Goal: Transaction & Acquisition: Book appointment/travel/reservation

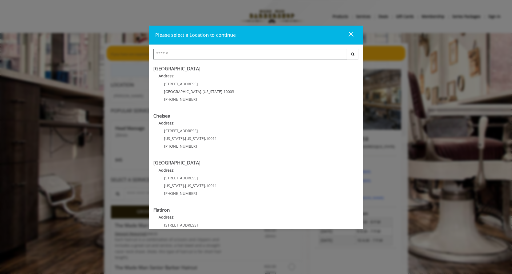
scroll to position [52, 0]
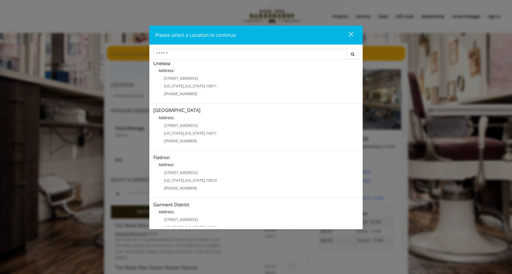
click at [129, 116] on div "Please select a Location to continue close Search [GEOGRAPHIC_DATA] Address: [S…" at bounding box center [256, 137] width 512 height 274
click at [349, 35] on div "close dialog" at bounding box center [350, 33] width 5 height 5
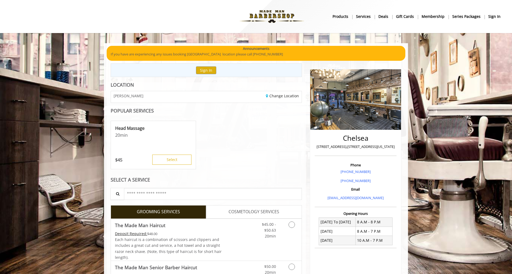
click at [288, 19] on img at bounding box center [271, 16] width 73 height 29
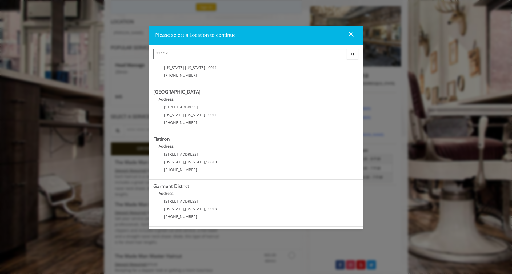
scroll to position [60, 0]
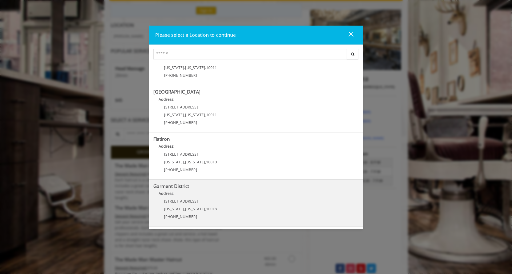
click at [171, 197] on District "Address:" at bounding box center [255, 194] width 205 height 9
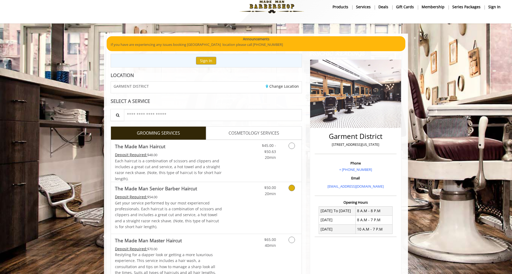
scroll to position [14, 0]
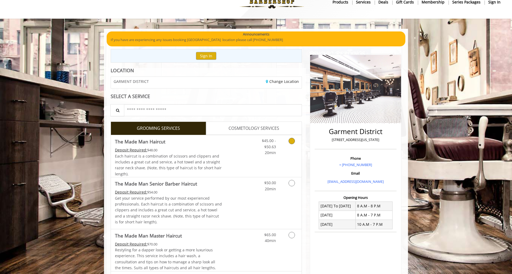
click at [183, 157] on span "Each haircut is a combination of scissors and clippers and includes a great cut…" at bounding box center [168, 164] width 107 height 23
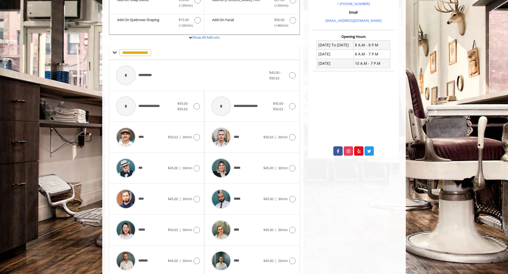
scroll to position [196, 0]
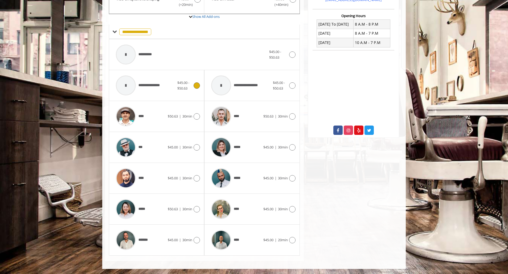
click at [182, 88] on span "$45.00 - $50.63" at bounding box center [183, 85] width 12 height 10
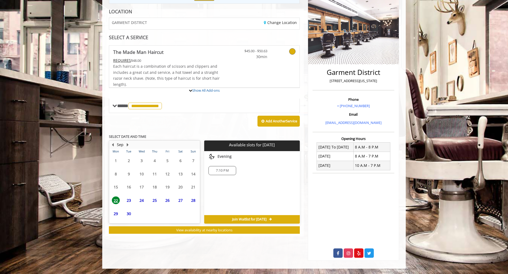
scroll to position [98, 0]
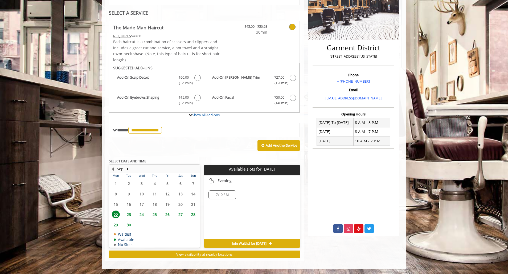
click at [127, 215] on span "23" at bounding box center [129, 214] width 8 height 8
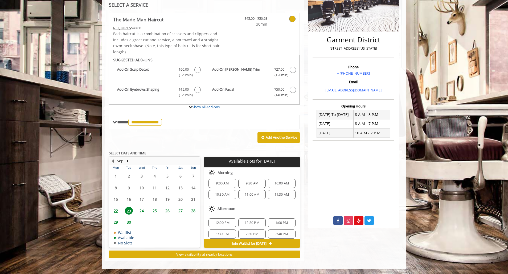
scroll to position [0, 0]
click at [229, 185] on span "9:00 AM" at bounding box center [222, 187] width 23 height 4
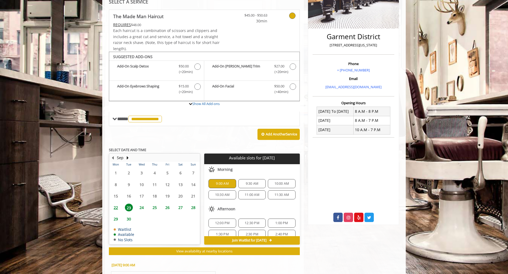
scroll to position [108, 0]
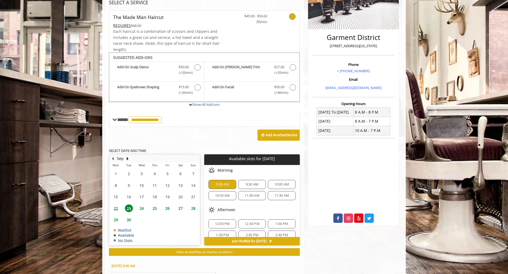
click at [140, 206] on span "24" at bounding box center [142, 208] width 8 height 8
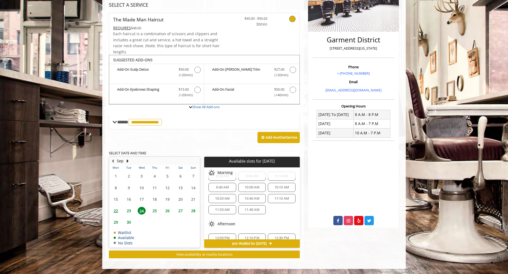
scroll to position [0, 0]
click at [158, 209] on span "25" at bounding box center [155, 211] width 8 height 8
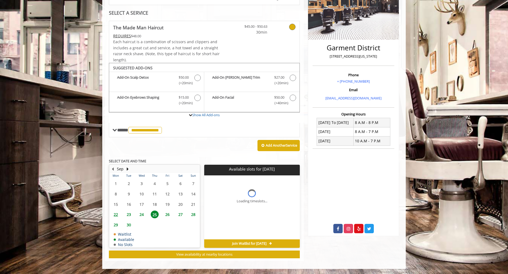
scroll to position [106, 0]
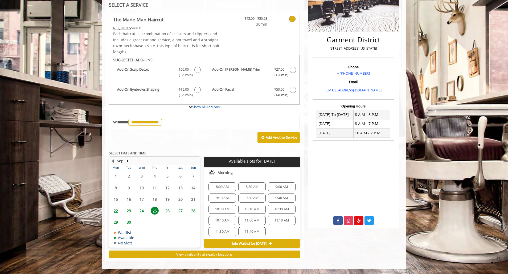
click at [141, 211] on span "24" at bounding box center [142, 211] width 8 height 8
